Goal: Transaction & Acquisition: Download file/media

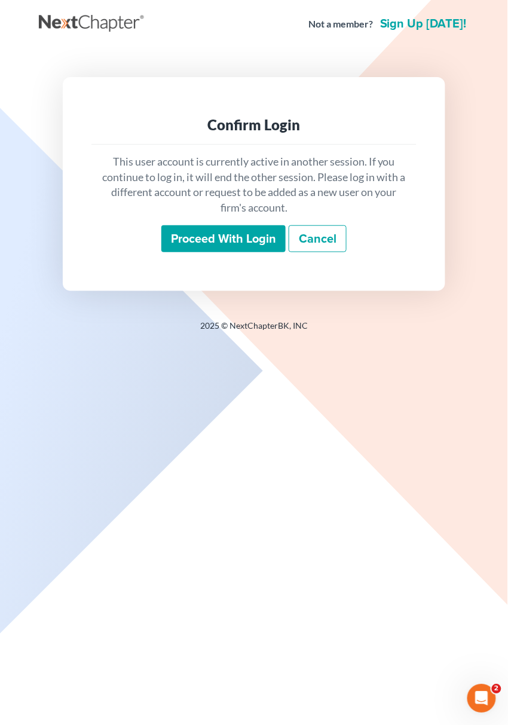
click at [209, 247] on input "Proceed with login" at bounding box center [223, 238] width 124 height 27
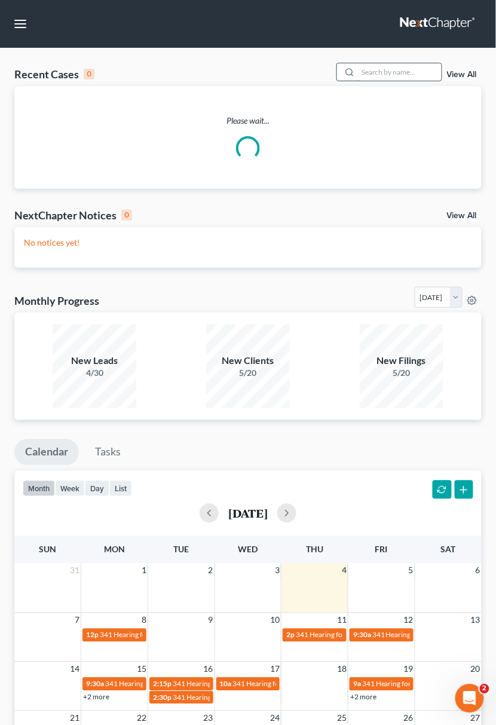
click at [376, 63] on input "search" at bounding box center [400, 71] width 84 height 17
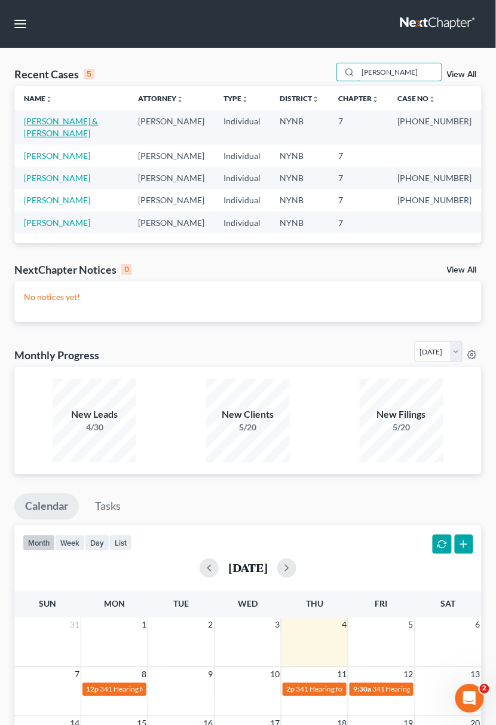
type input "[PERSON_NAME]"
click at [88, 118] on link "Roberts, Sean & Holly" at bounding box center [61, 127] width 74 height 22
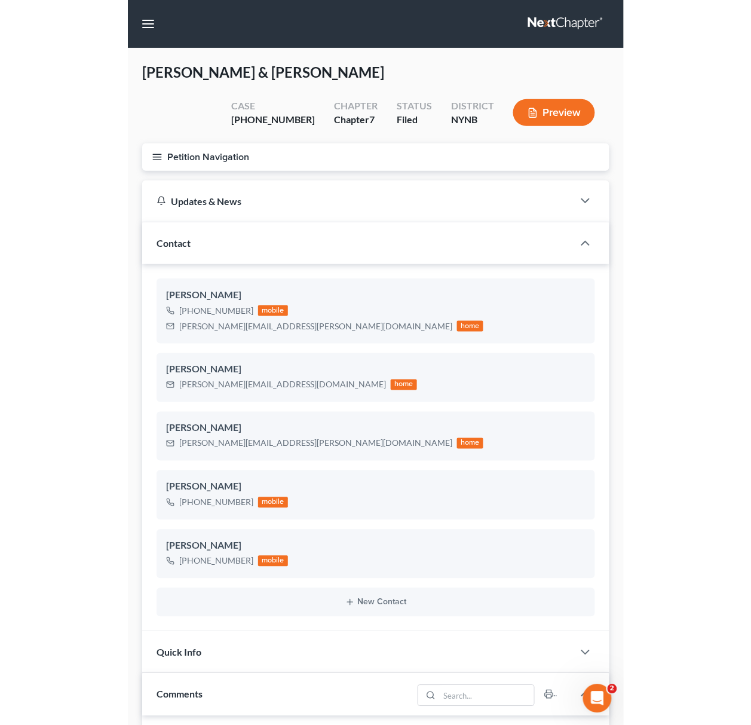
scroll to position [591, 0]
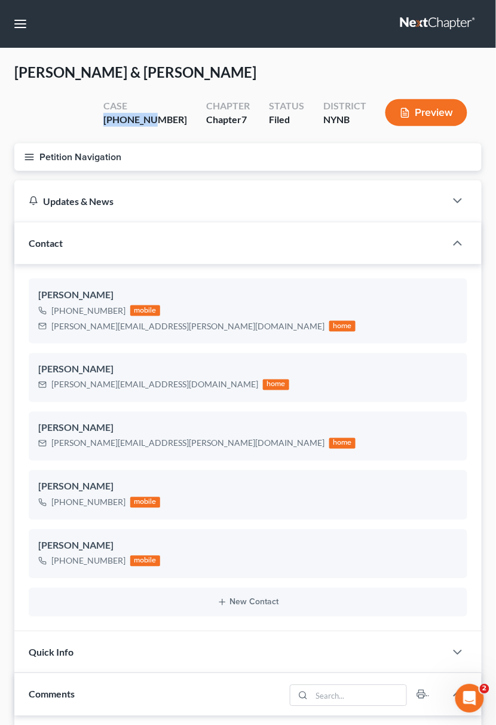
drag, startPoint x: 182, startPoint y: 122, endPoint x: 134, endPoint y: 123, distance: 48.4
click at [134, 123] on div "Case 25-11014-1" at bounding box center [145, 113] width 103 height 35
copy div "25-11014-"
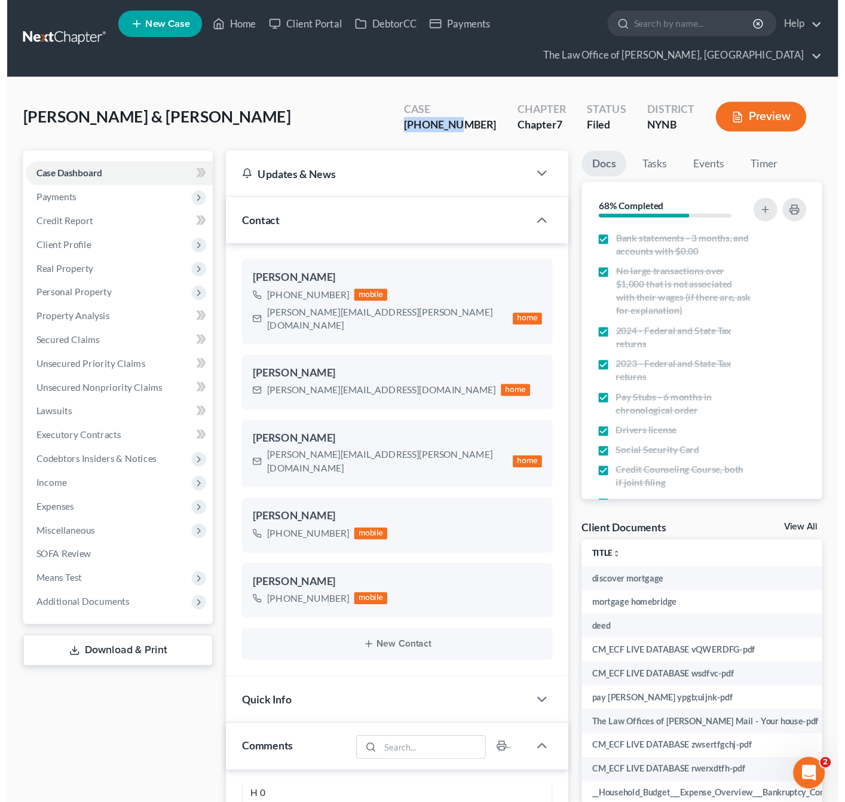
scroll to position [722, 0]
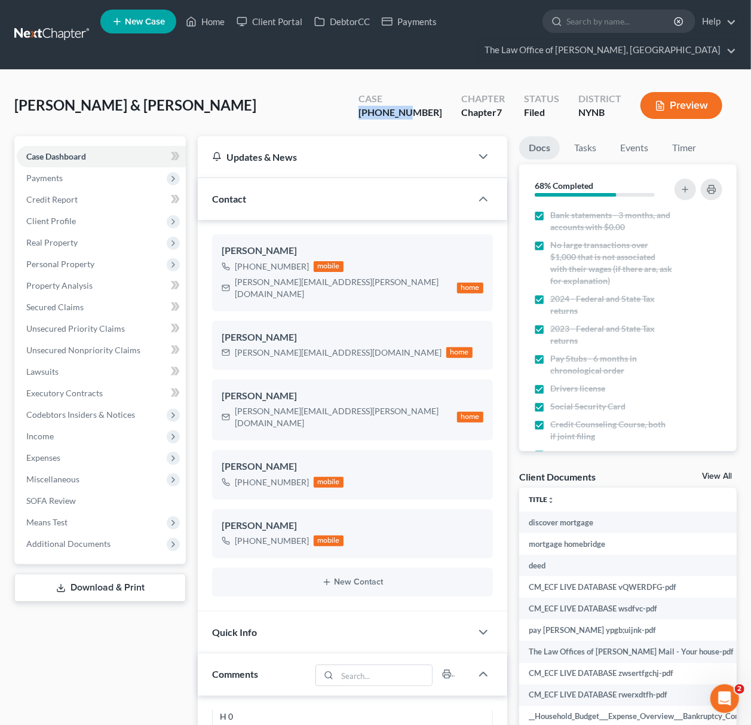
click at [507, 472] on link "View All" at bounding box center [717, 476] width 30 height 8
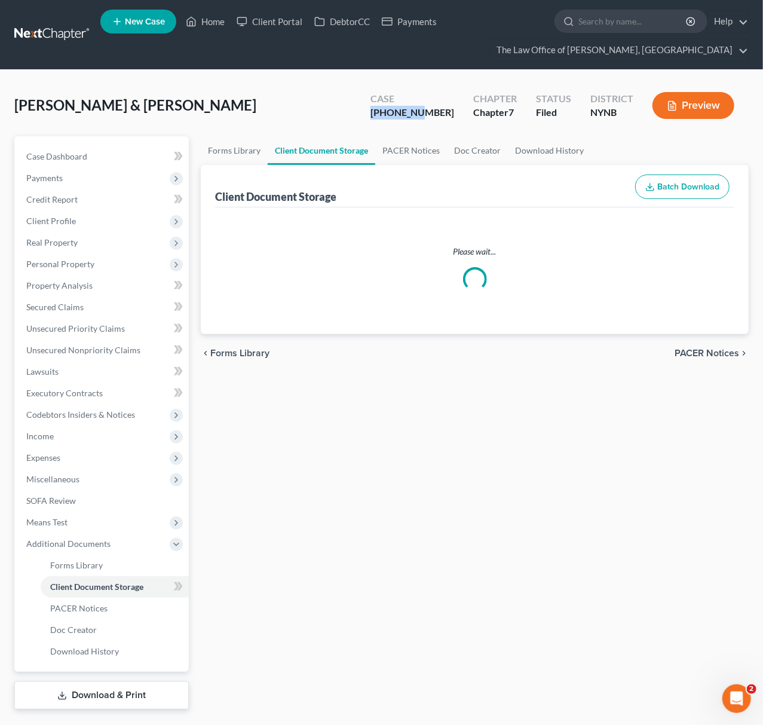
select select "1"
select select "5"
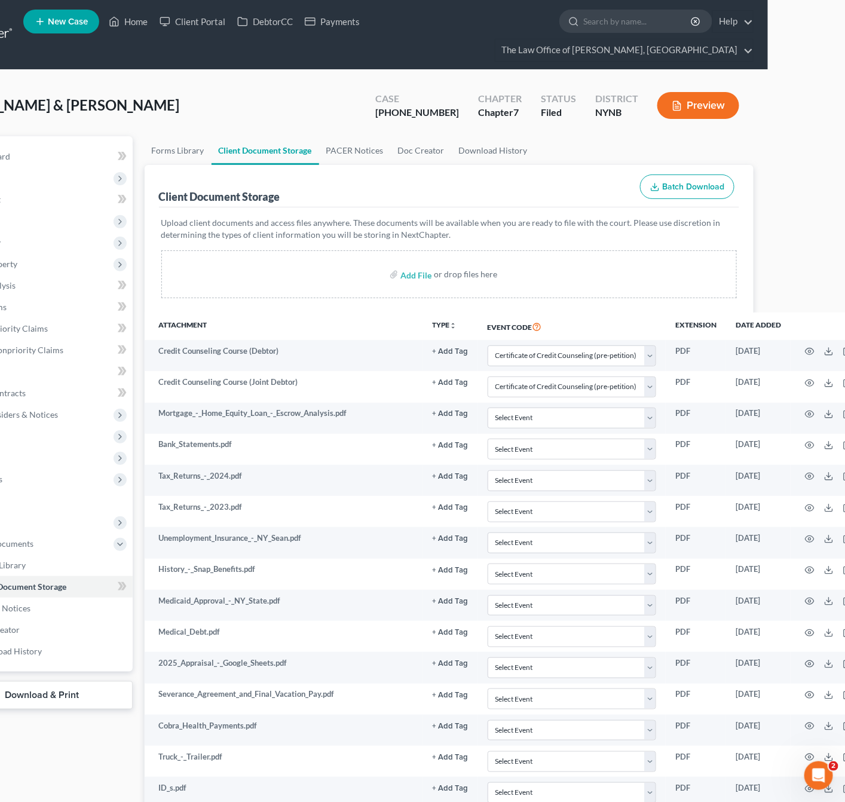
scroll to position [0, 72]
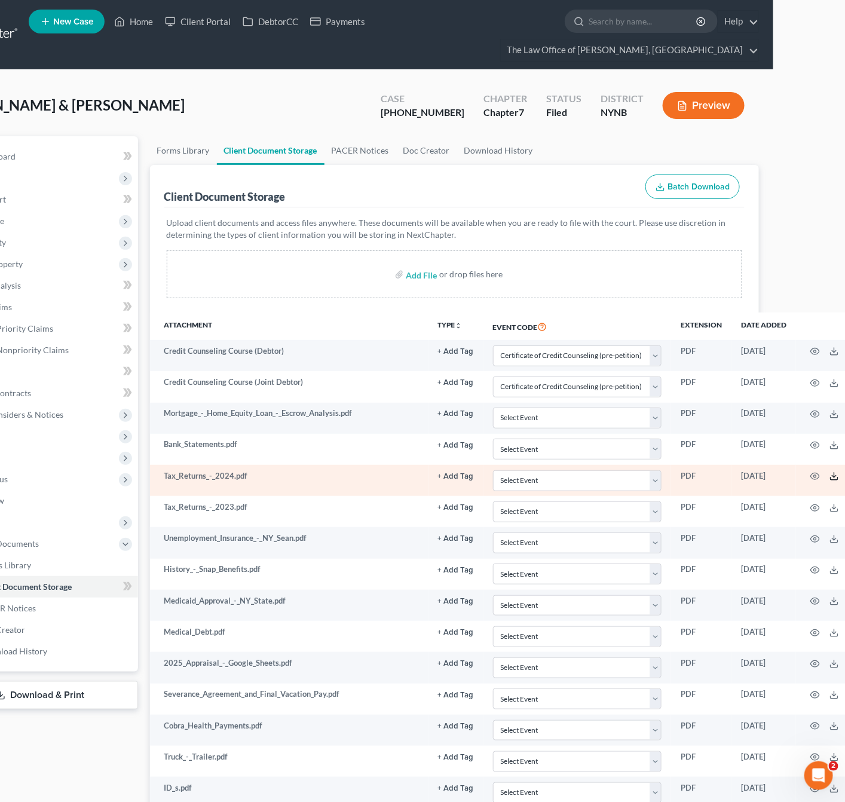
click at [507, 481] on icon at bounding box center [835, 477] width 10 height 10
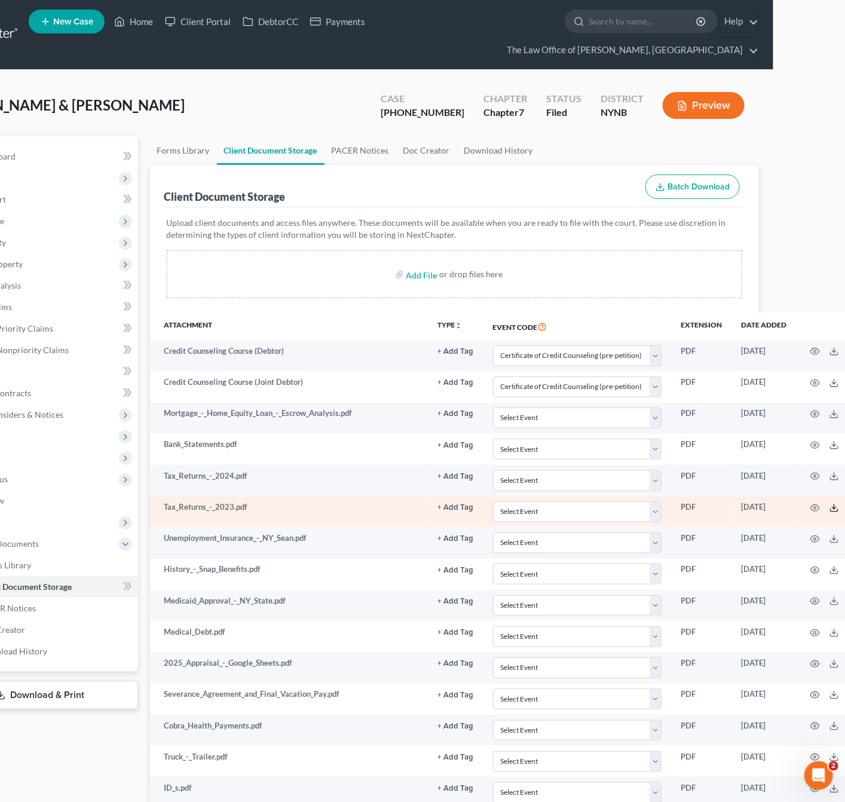
click at [507, 509] on line at bounding box center [834, 506] width 0 height 5
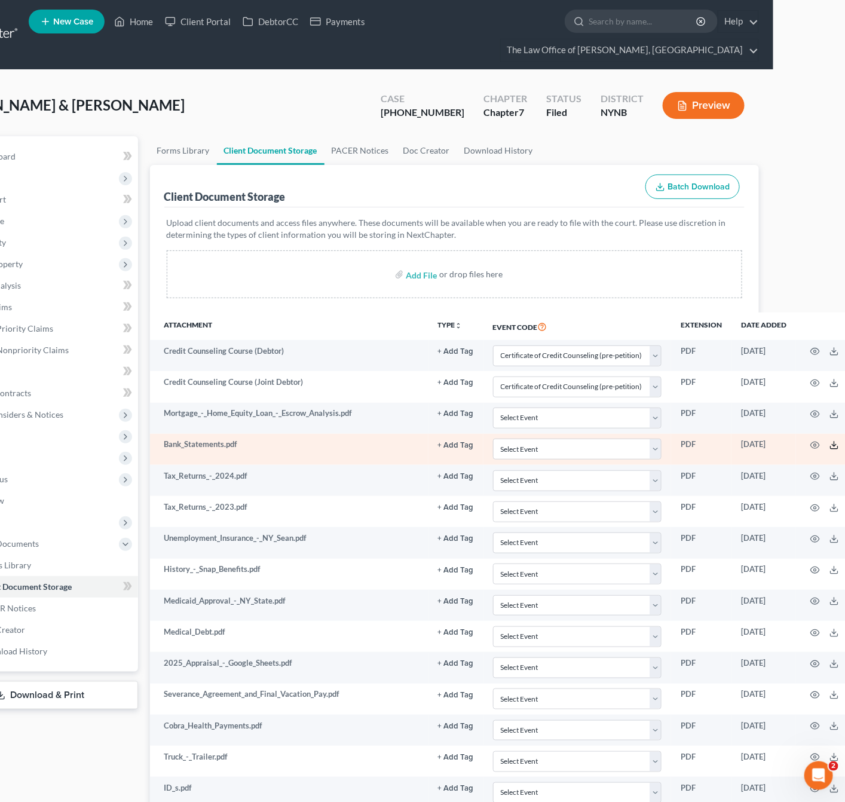
click at [507, 445] on icon at bounding box center [835, 445] width 10 height 10
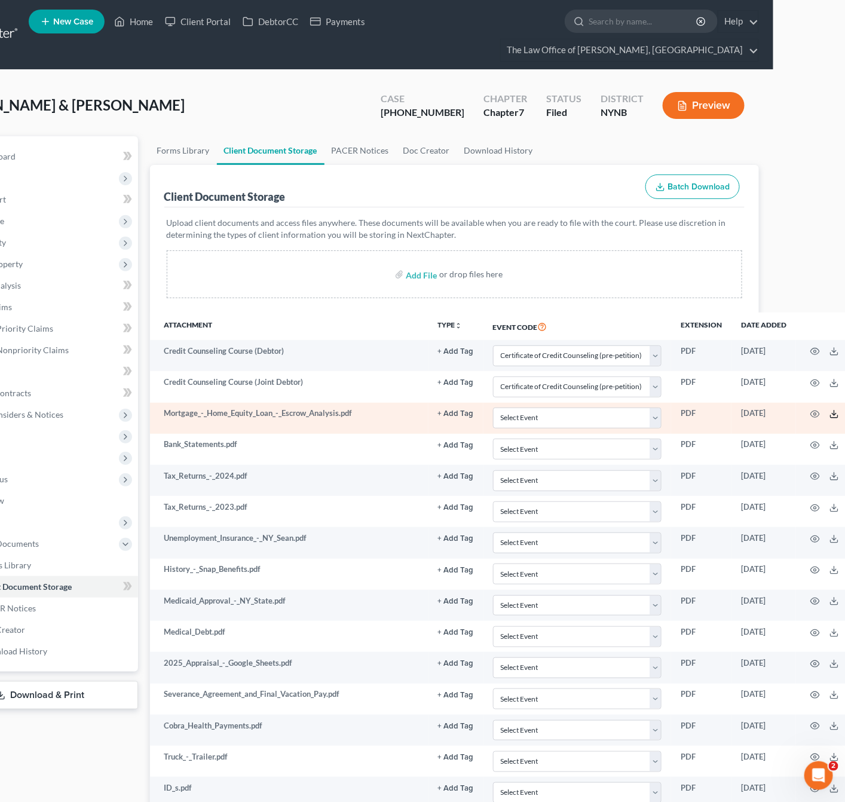
click at [507, 415] on line at bounding box center [834, 413] width 0 height 5
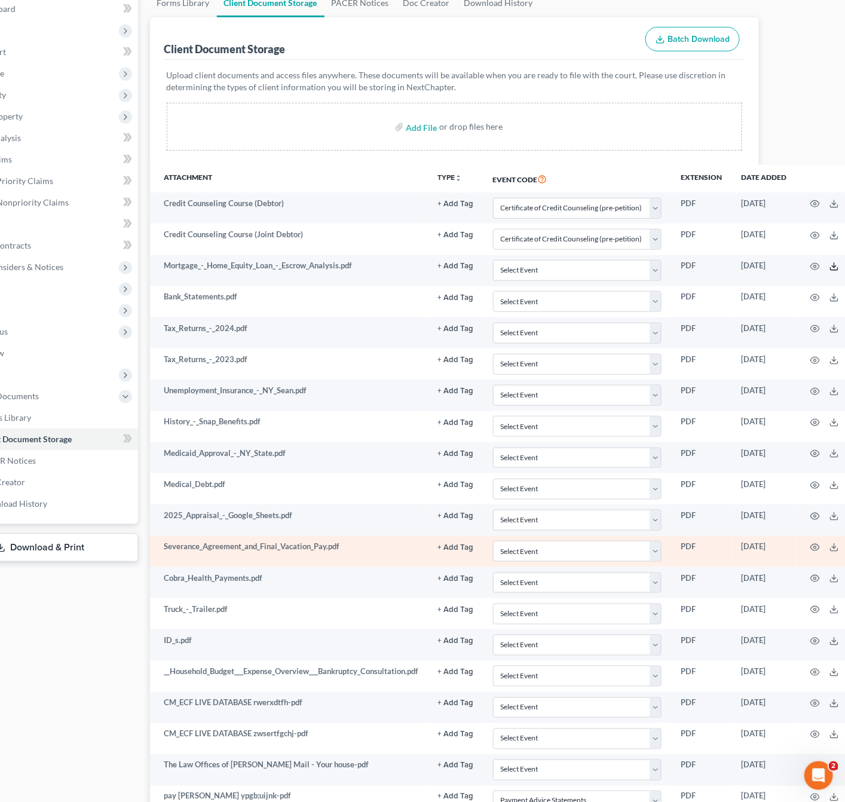
scroll to position [179, 72]
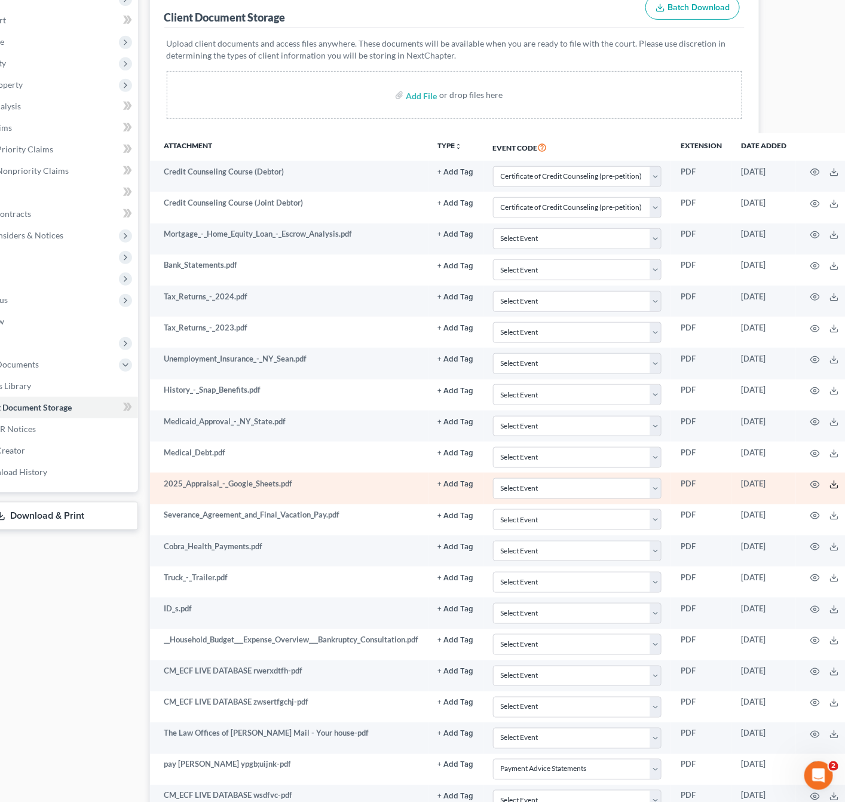
click at [507, 489] on icon at bounding box center [835, 485] width 10 height 10
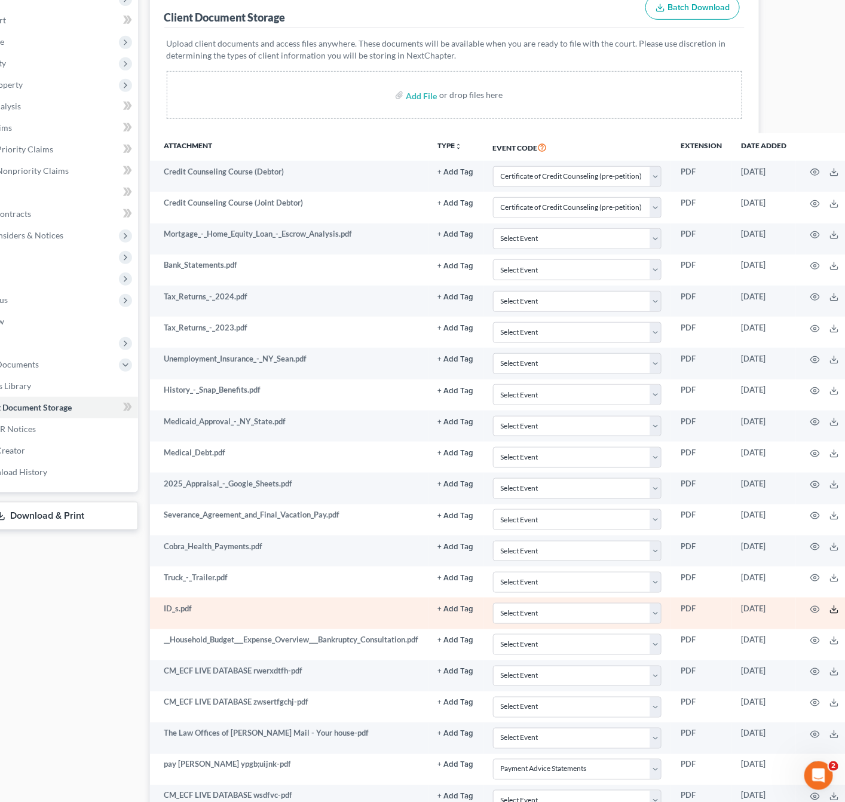
click at [507, 614] on icon at bounding box center [835, 610] width 10 height 10
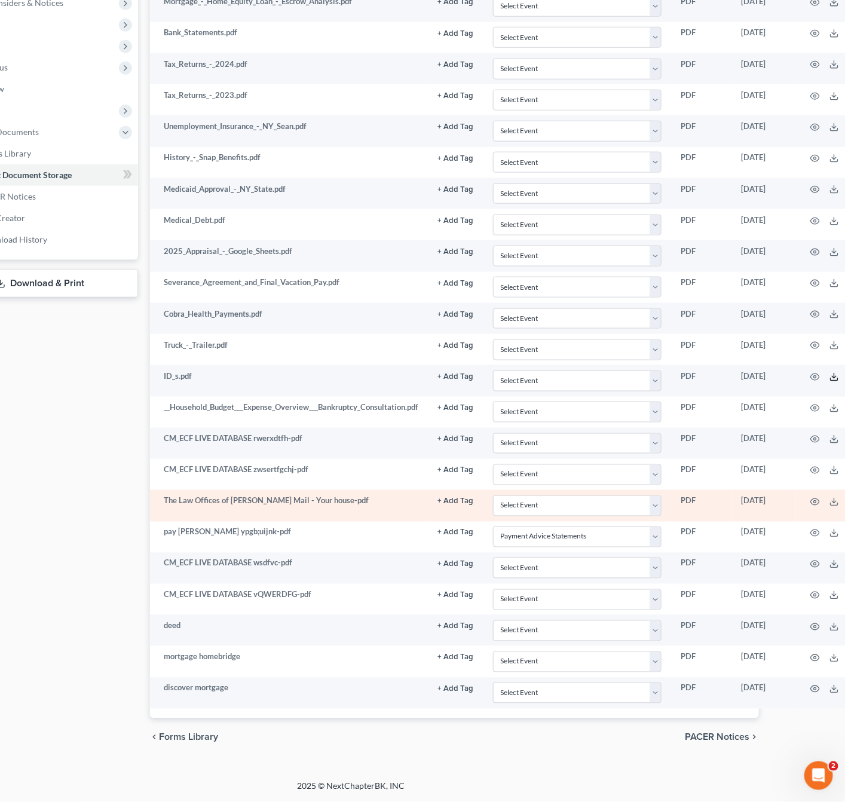
scroll to position [427, 72]
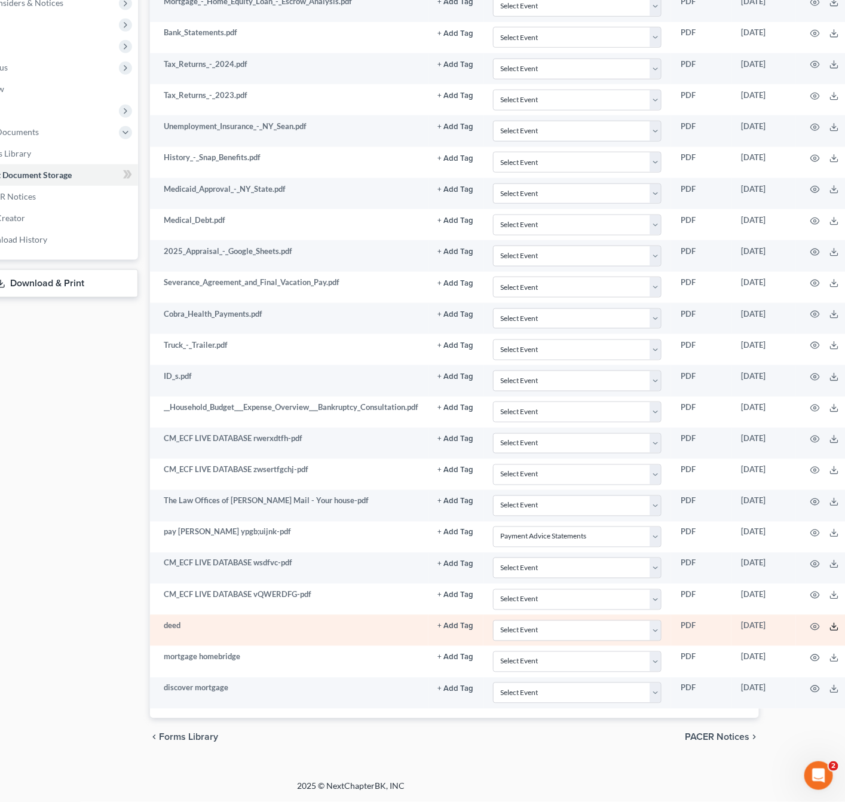
click at [507, 624] on icon at bounding box center [835, 627] width 10 height 10
